Goal: Information Seeking & Learning: Learn about a topic

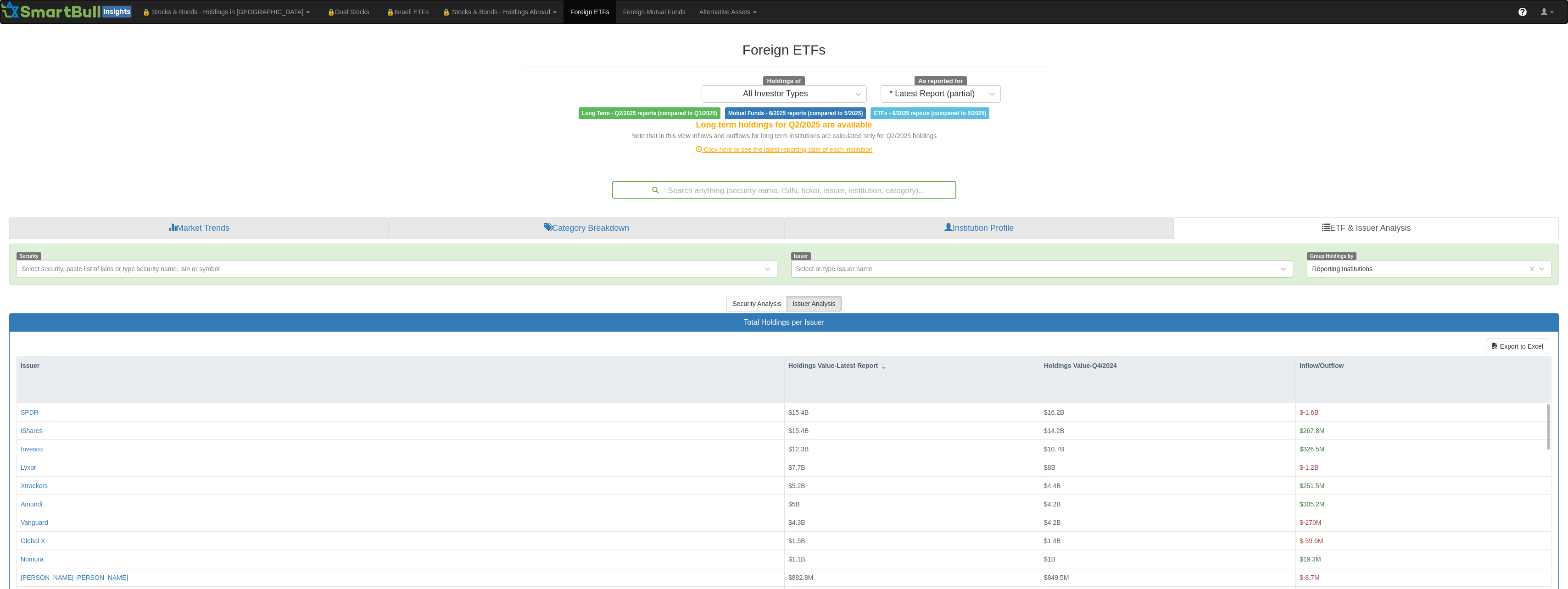
click at [888, 274] on div "Select or type Issuer name" at bounding box center [1035, 269] width 487 height 15
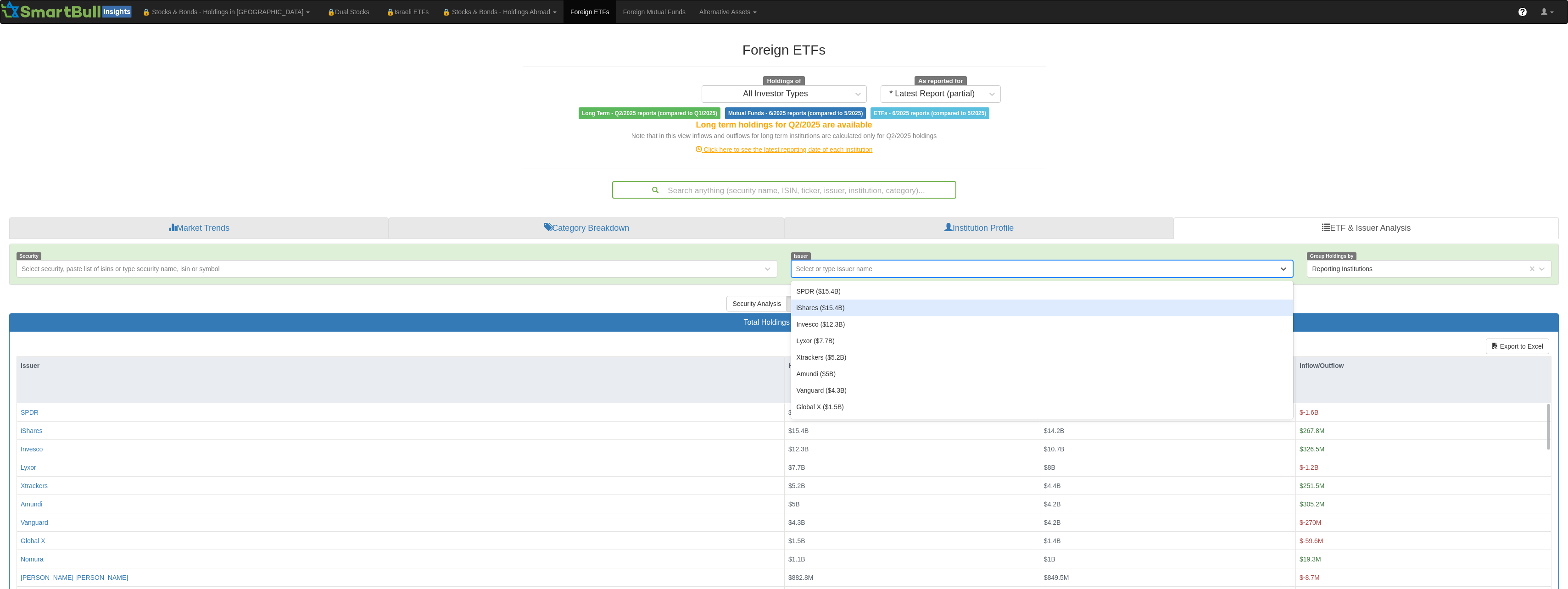
click at [860, 306] on div "iShares ($15.4B)" at bounding box center [1042, 308] width 502 height 17
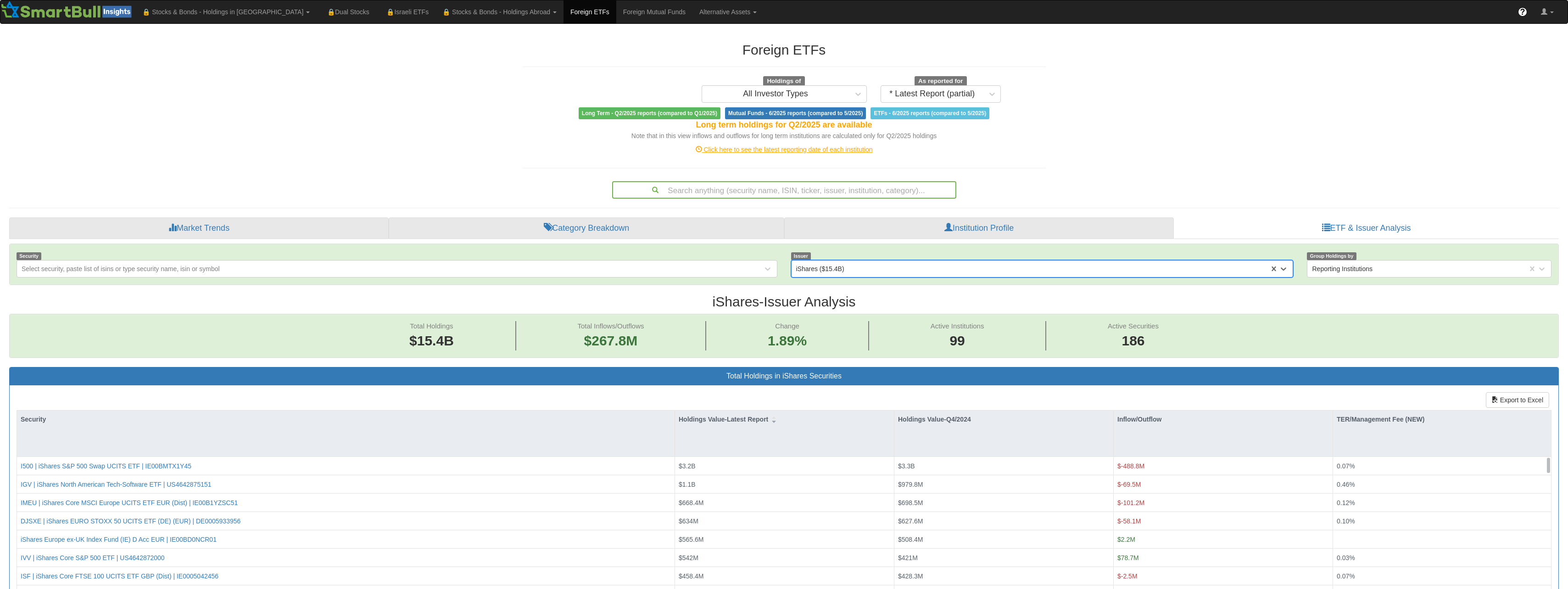
click at [839, 272] on div "iShares ($15.4B)" at bounding box center [820, 268] width 48 height 9
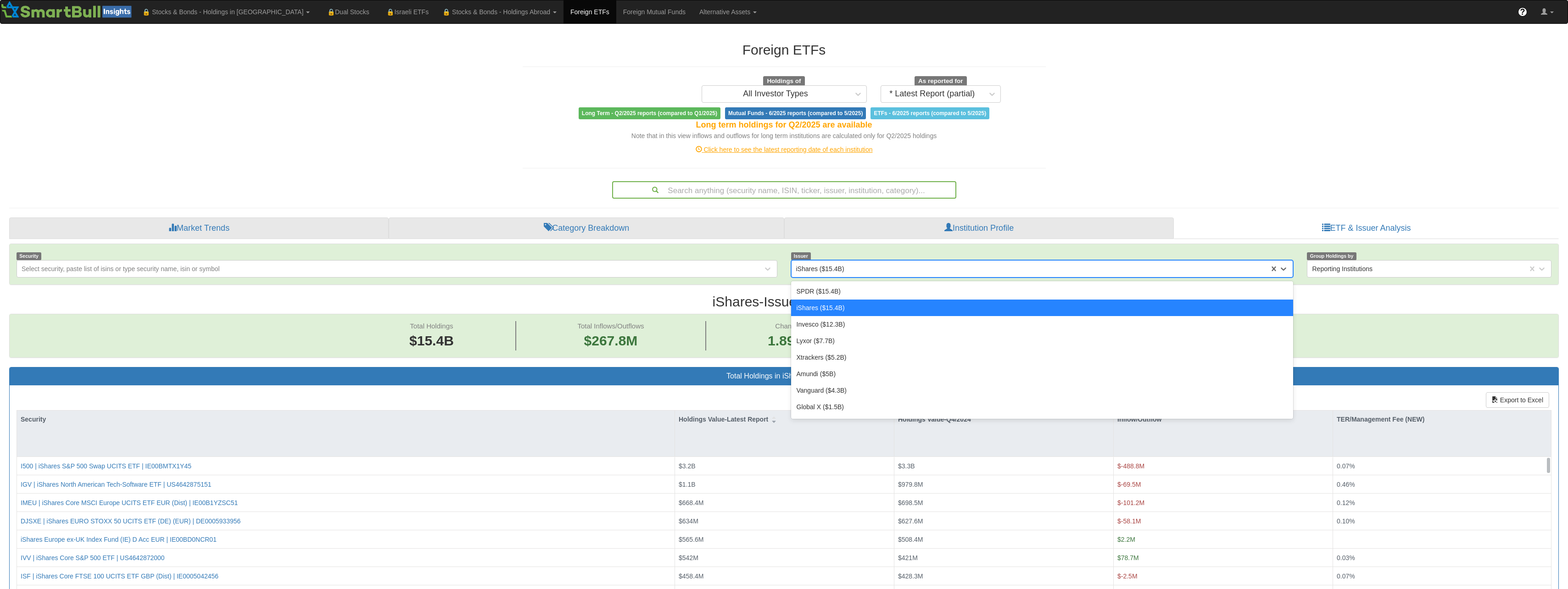
scroll to position [19, 1532]
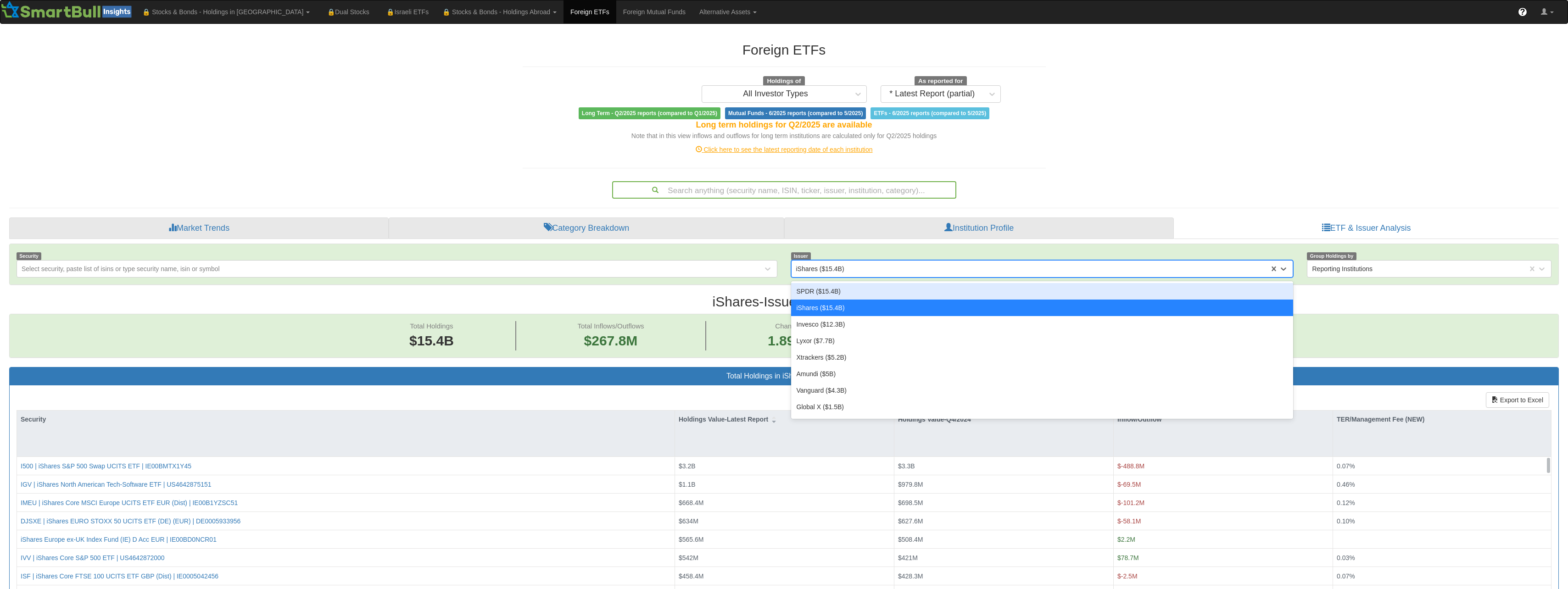
click at [833, 294] on div "SPDR ($15.4B)" at bounding box center [1042, 291] width 502 height 17
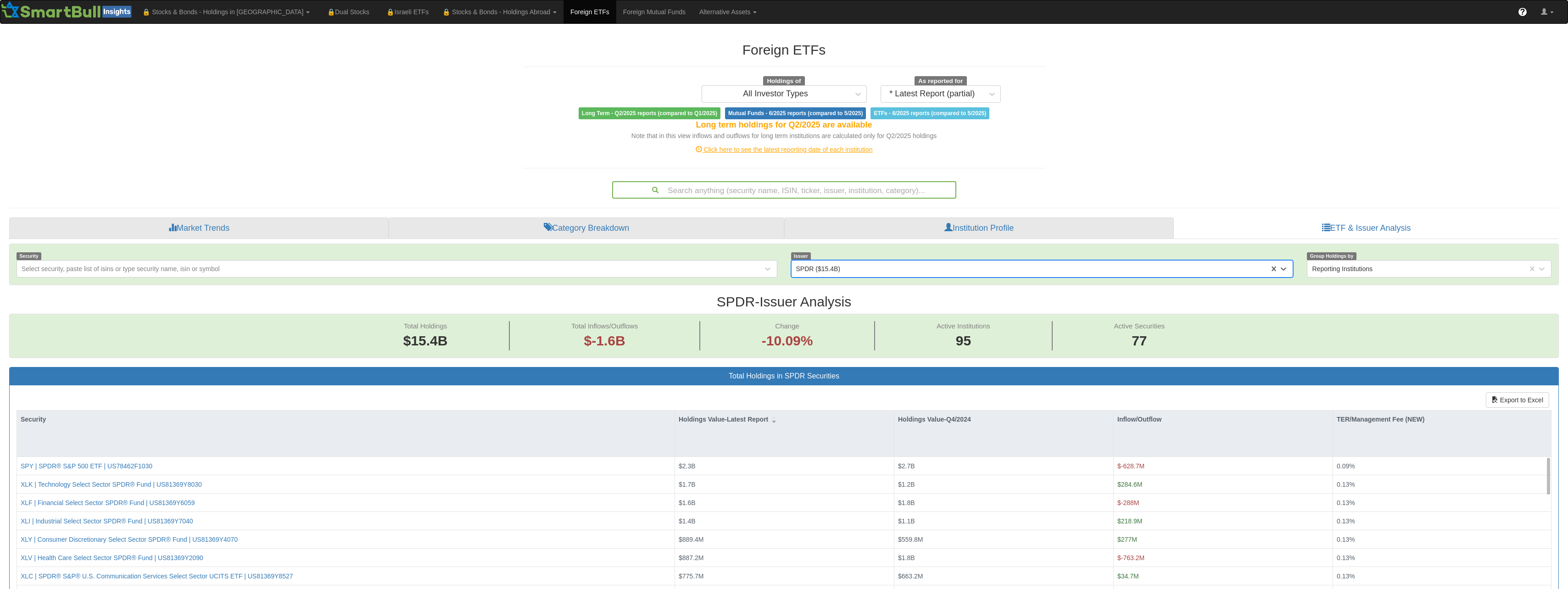
scroll to position [19, 1532]
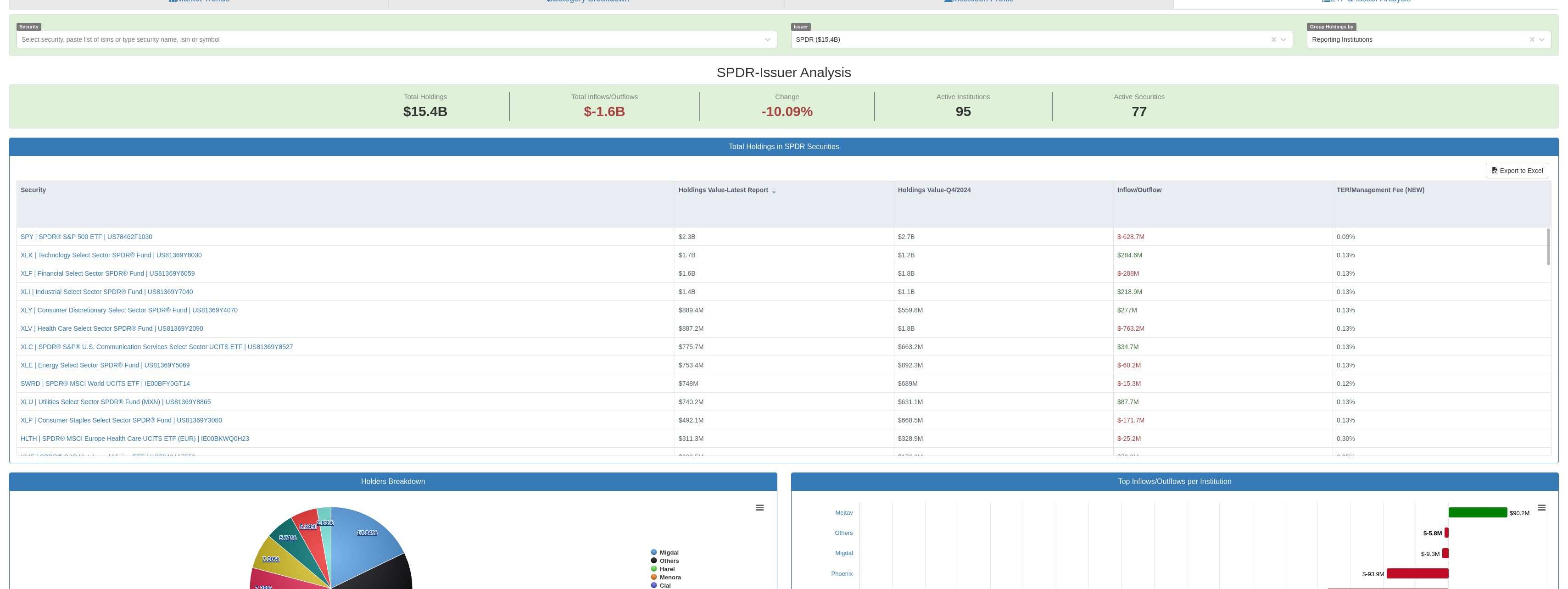
scroll to position [0, 0]
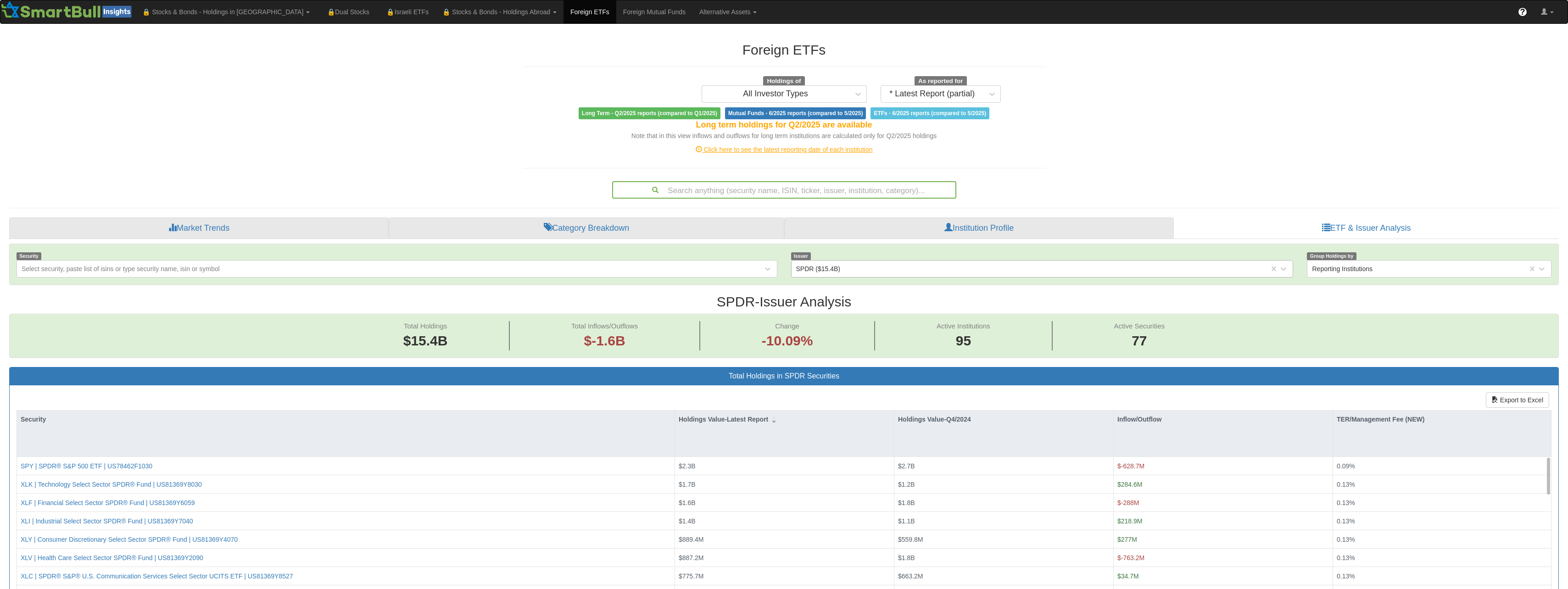
click at [856, 273] on div "SPDR ($15.4B)" at bounding box center [1030, 269] width 478 height 15
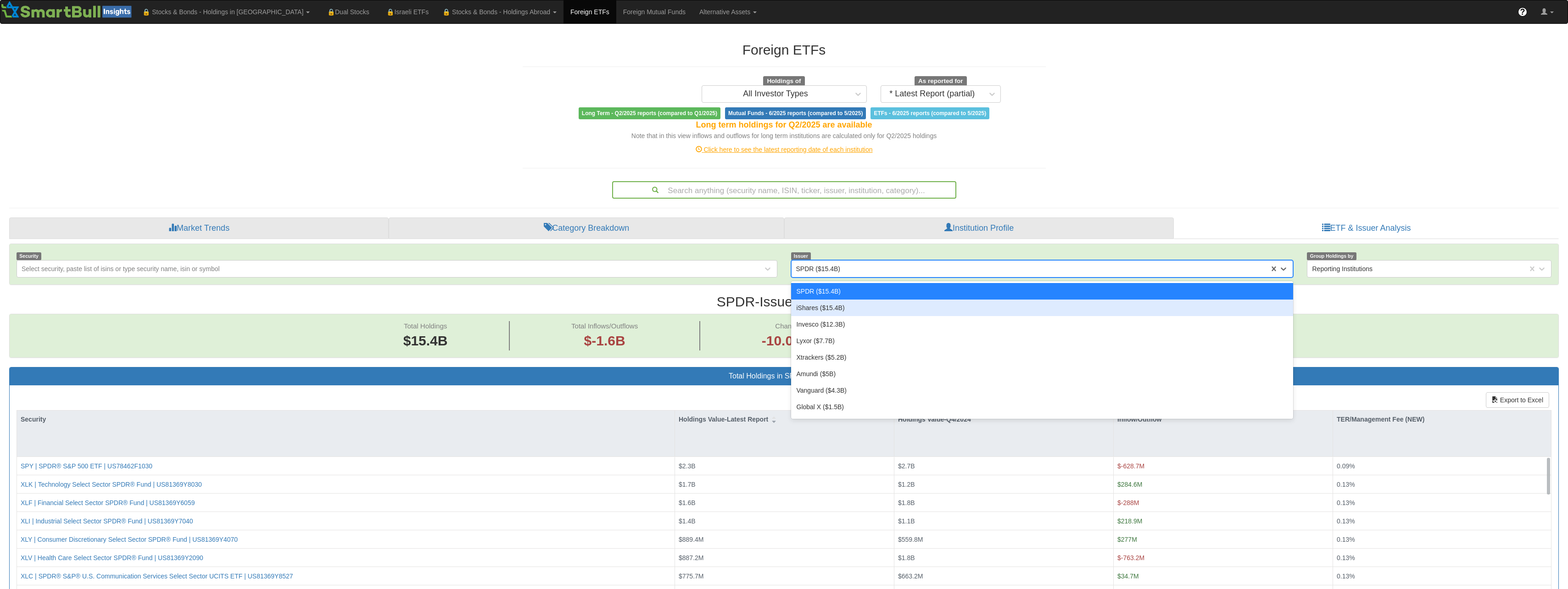
click at [822, 306] on div "iShares ($15.4B)" at bounding box center [1042, 308] width 502 height 17
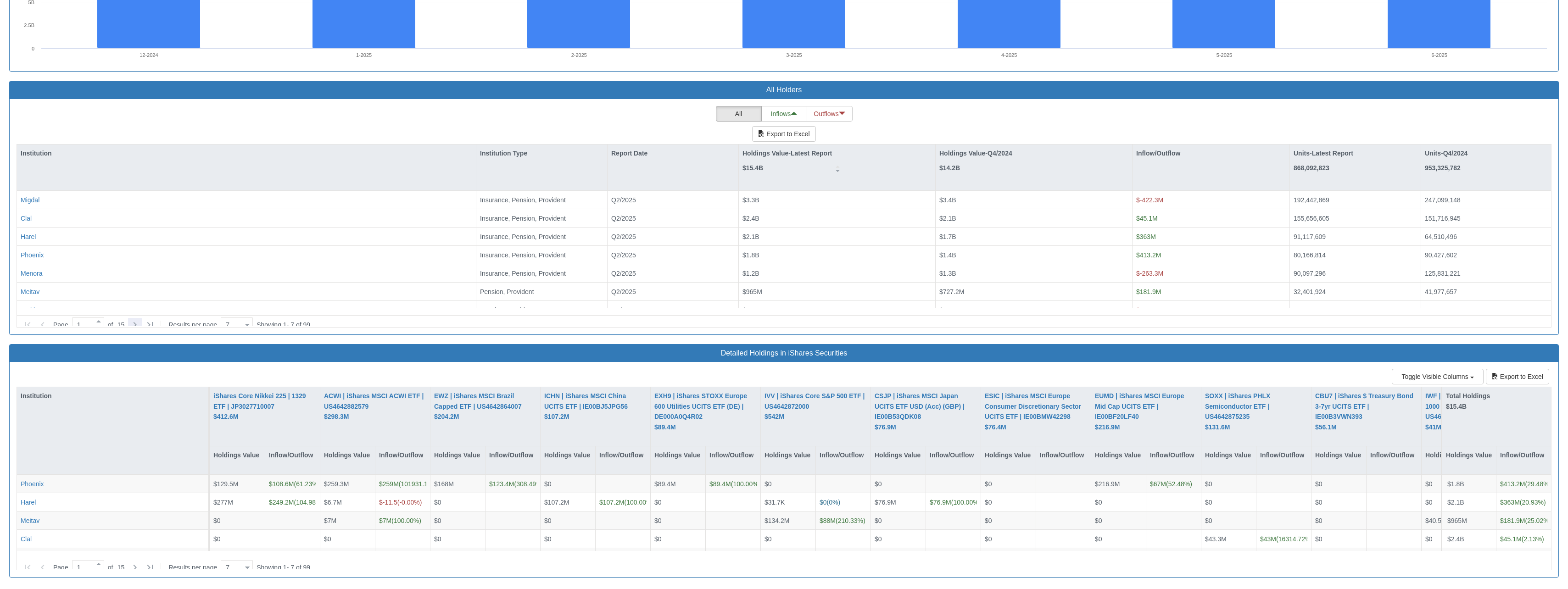
click at [141, 319] on icon at bounding box center [134, 324] width 11 height 11
type input "2"
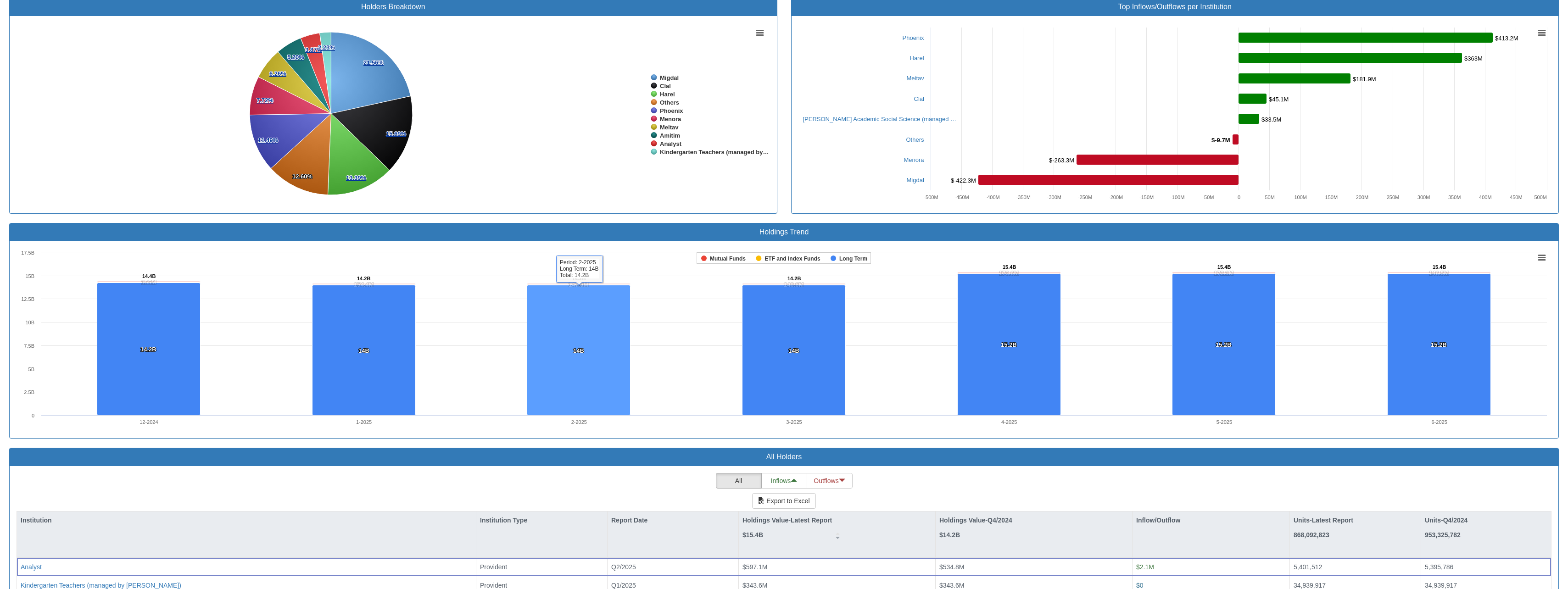
scroll to position [567, 0]
